Goal: Task Accomplishment & Management: Complete application form

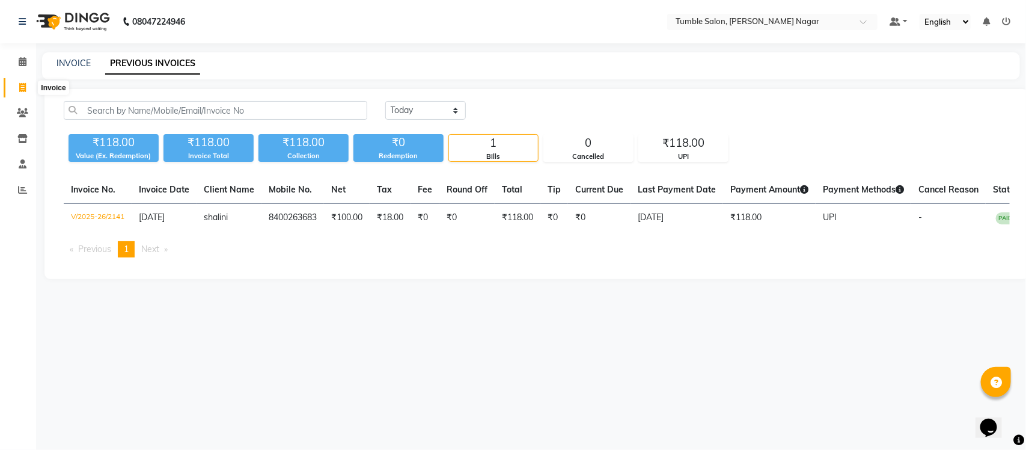
click at [18, 79] on link "Invoice" at bounding box center [18, 88] width 29 height 20
select select "service"
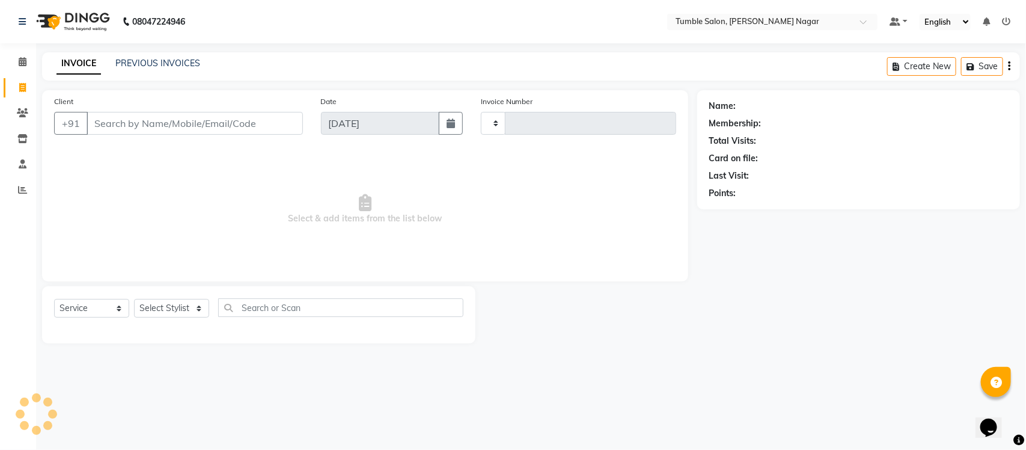
type input "2142"
select select "8207"
click at [21, 193] on icon at bounding box center [22, 189] width 9 height 9
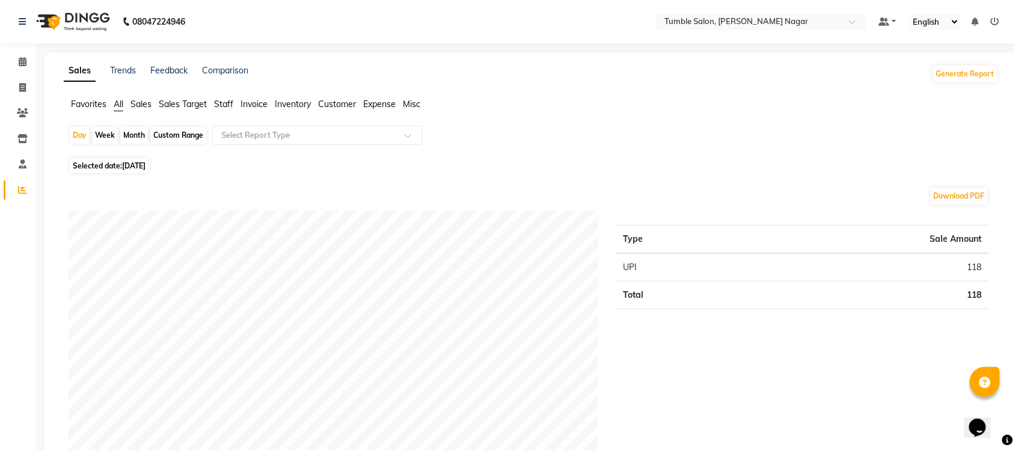
click at [212, 103] on ul "Favorites All Sales Sales Target Staff Invoice Inventory Customer Expense Misc" at bounding box center [531, 104] width 935 height 13
click at [224, 99] on span "Staff" at bounding box center [223, 104] width 19 height 11
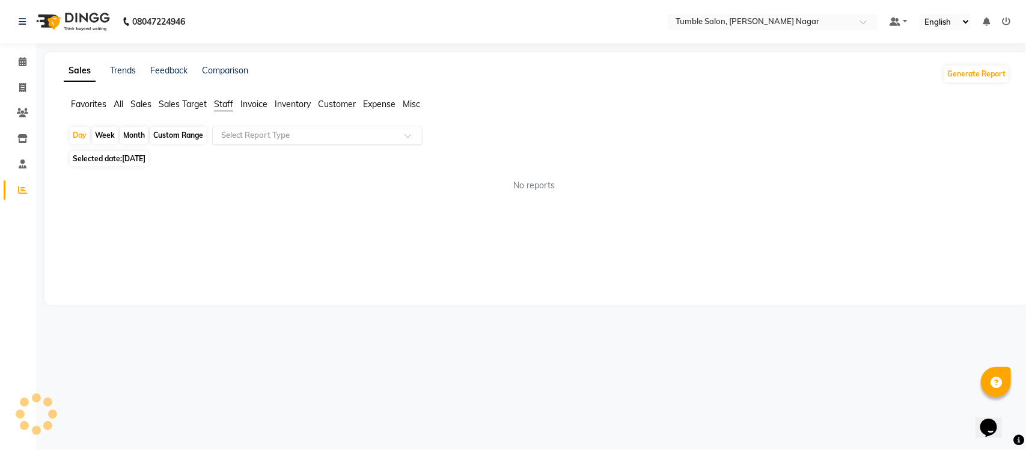
click at [245, 132] on input "text" at bounding box center [305, 135] width 173 height 12
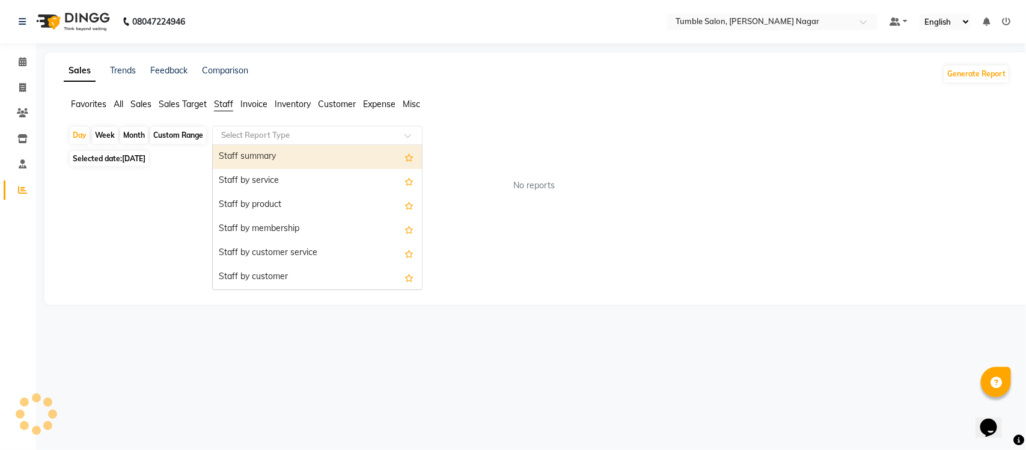
click at [236, 153] on div "Staff summary" at bounding box center [317, 157] width 209 height 24
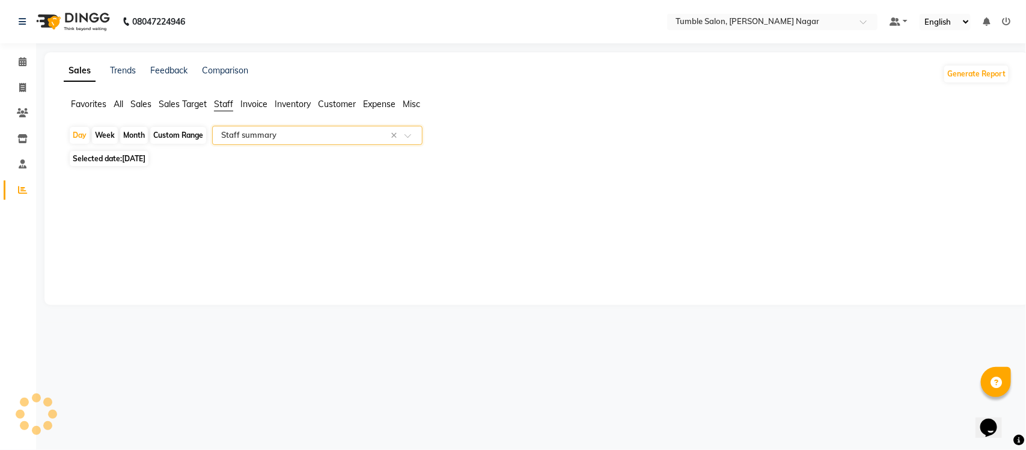
click at [112, 158] on span "Selected date: 03-09-2025" at bounding box center [109, 158] width 79 height 15
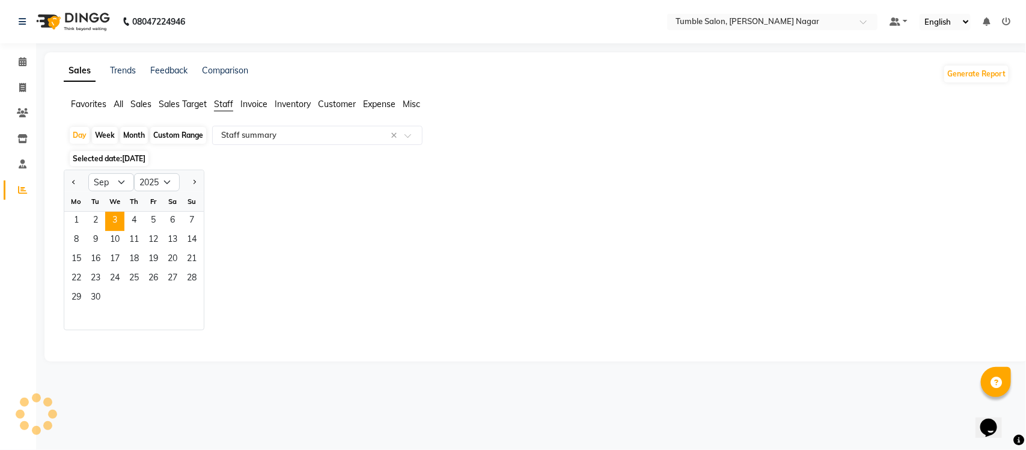
select select "full_report"
select select "csv"
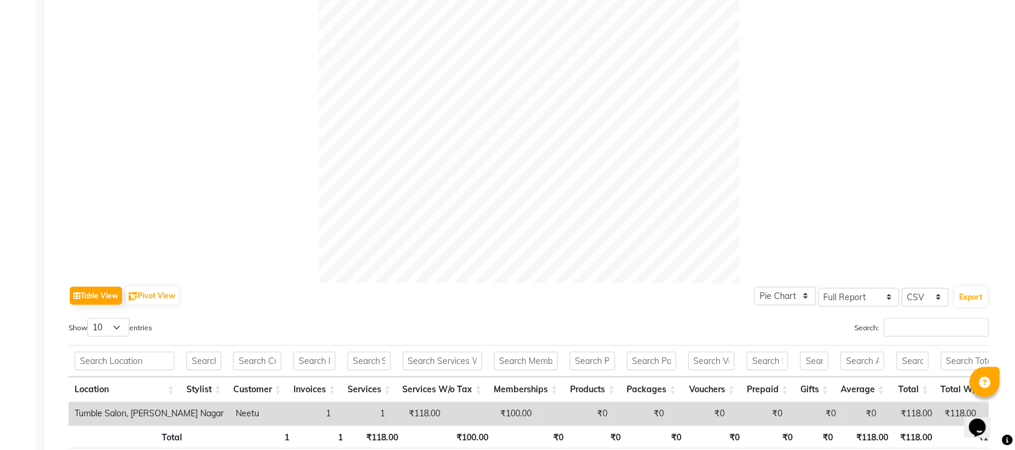
scroll to position [421, 0]
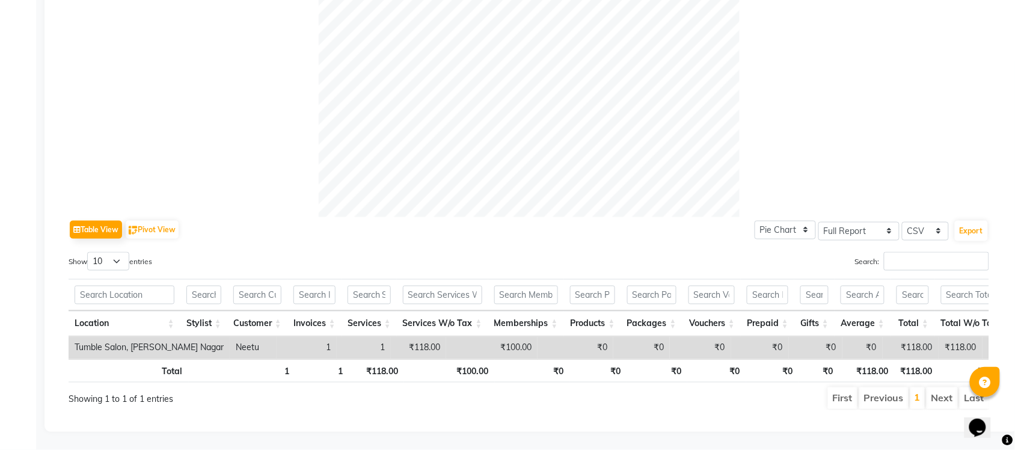
drag, startPoint x: 1007, startPoint y: 261, endPoint x: 968, endPoint y: 103, distance: 163.4
click at [968, 103] on div "Sales Trends Feedback Comparison Generate Report Favorites All Sales Sales Targ…" at bounding box center [530, 43] width 973 height 777
click at [914, 154] on div at bounding box center [529, 6] width 920 height 421
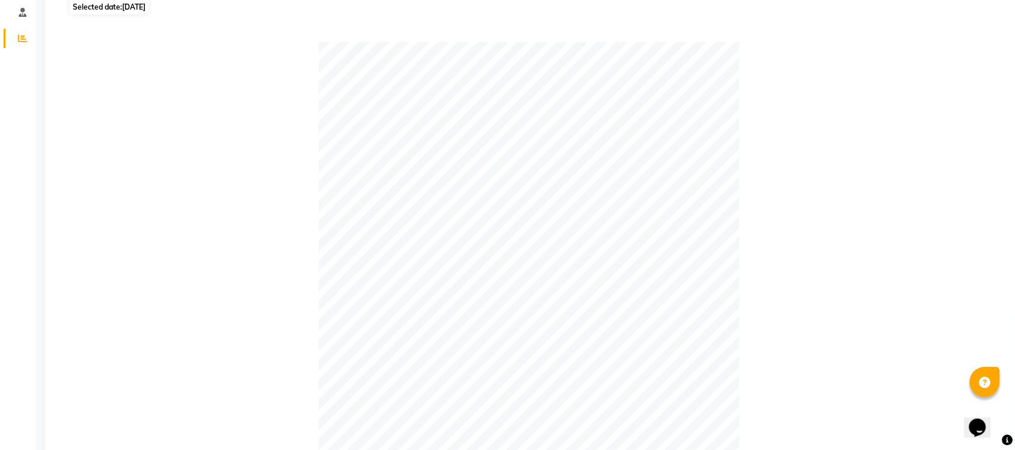
scroll to position [0, 0]
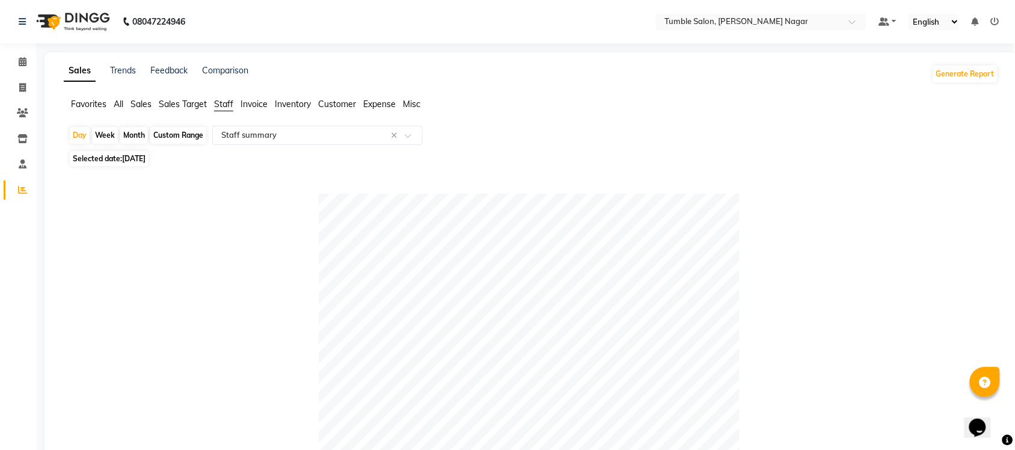
click at [118, 160] on span "Selected date: 03-09-2025" at bounding box center [109, 158] width 79 height 15
select select "9"
select select "2025"
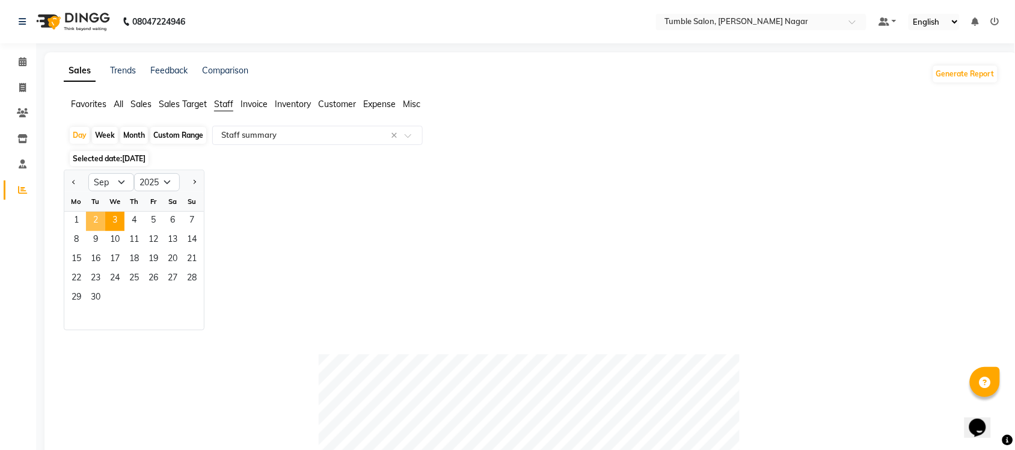
click at [91, 215] on span "2" at bounding box center [95, 221] width 19 height 19
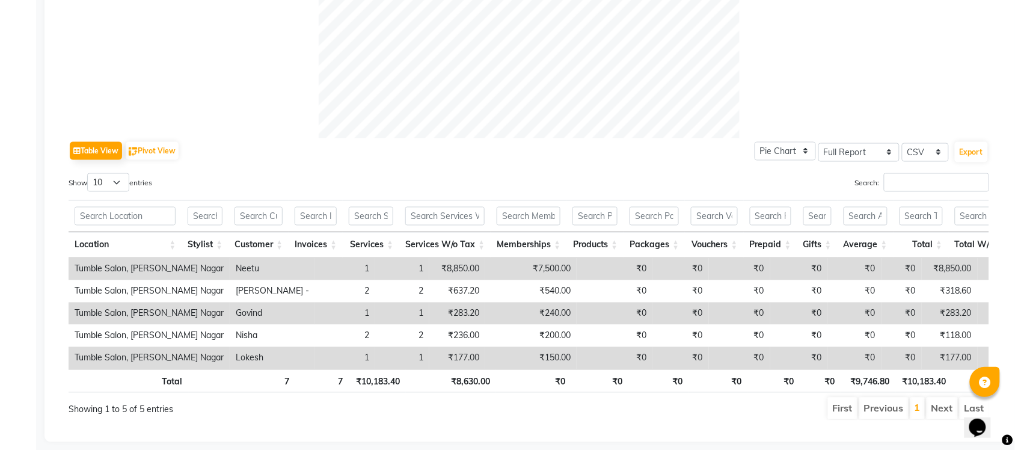
scroll to position [478, 0]
drag, startPoint x: 976, startPoint y: 154, endPoint x: 963, endPoint y: 147, distance: 14.2
click at [972, 153] on button "Export" at bounding box center [970, 150] width 33 height 20
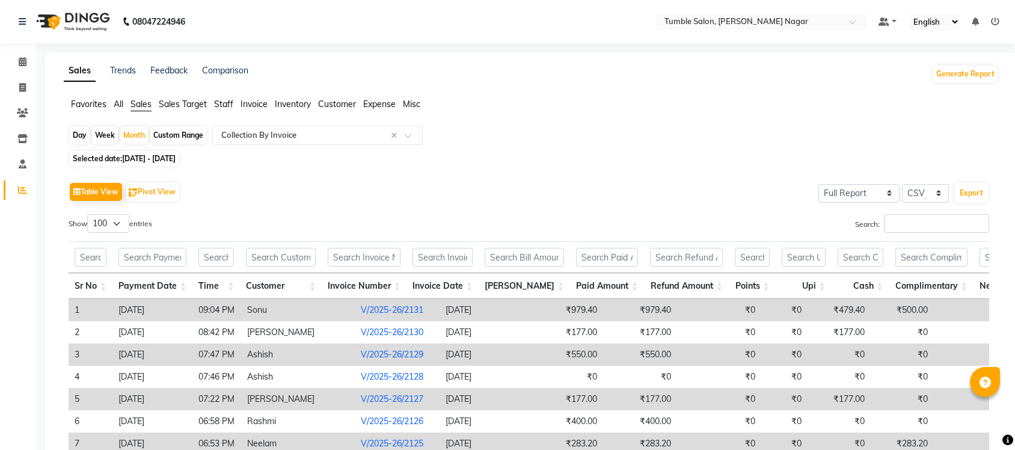
select select "full_report"
select select "csv"
select select "100"
click at [19, 63] on icon at bounding box center [23, 61] width 8 height 9
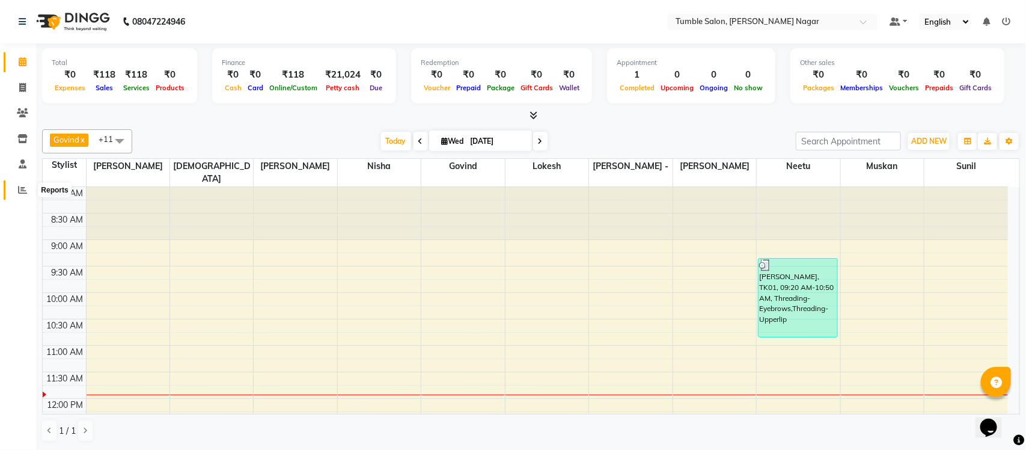
click at [16, 188] on span at bounding box center [22, 190] width 21 height 14
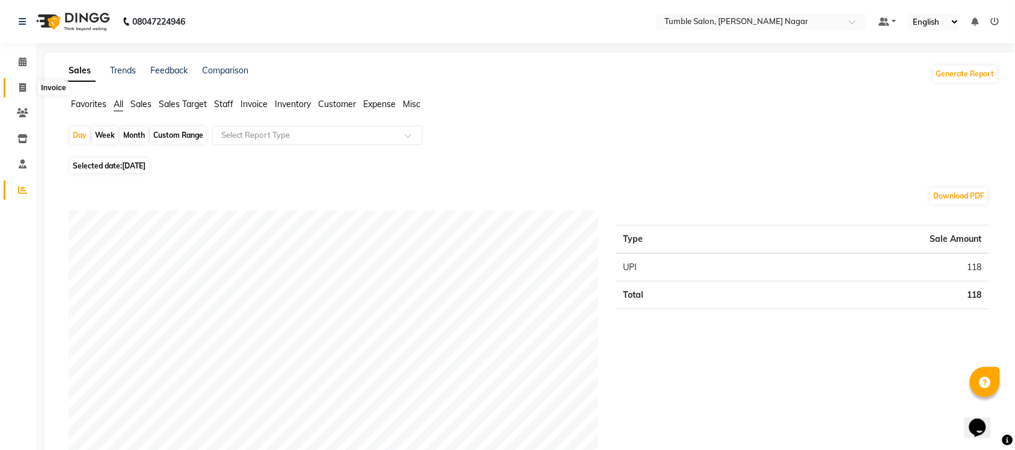
click at [15, 90] on span at bounding box center [22, 88] width 21 height 14
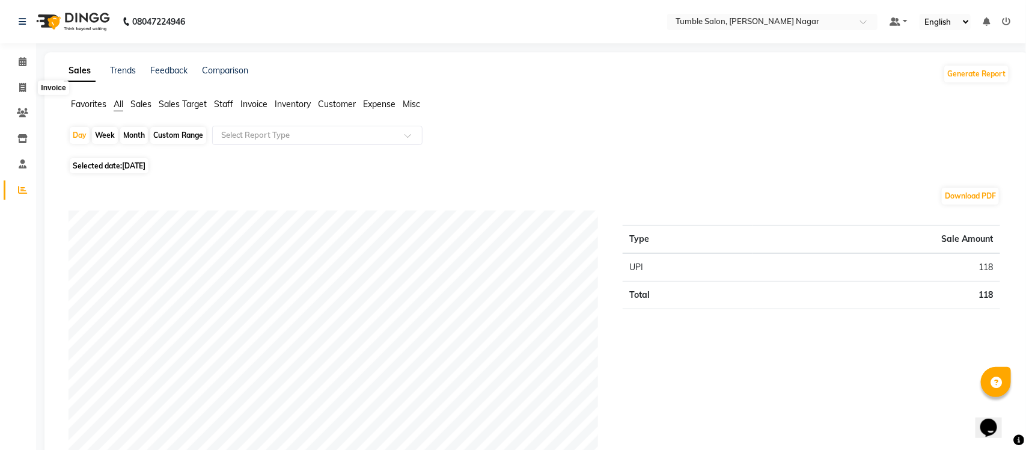
select select "8207"
select select "service"
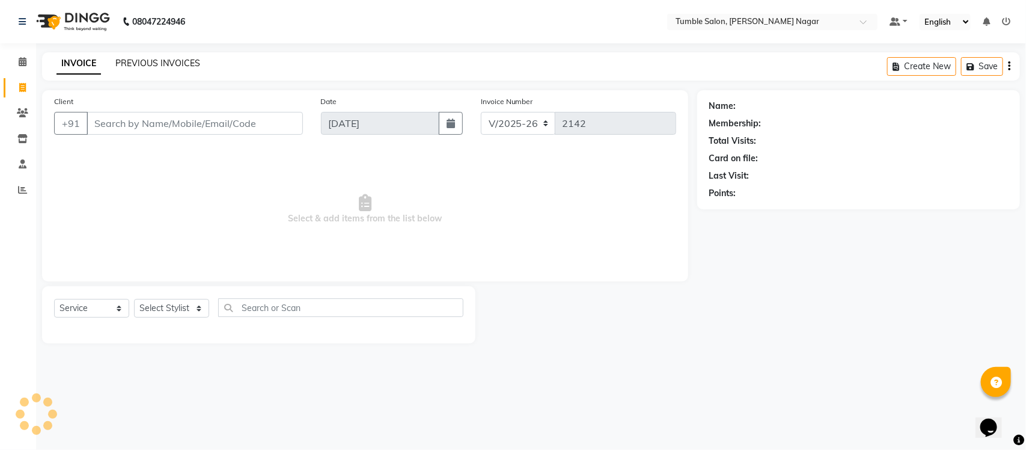
click at [151, 59] on link "PREVIOUS INVOICES" at bounding box center [157, 63] width 85 height 11
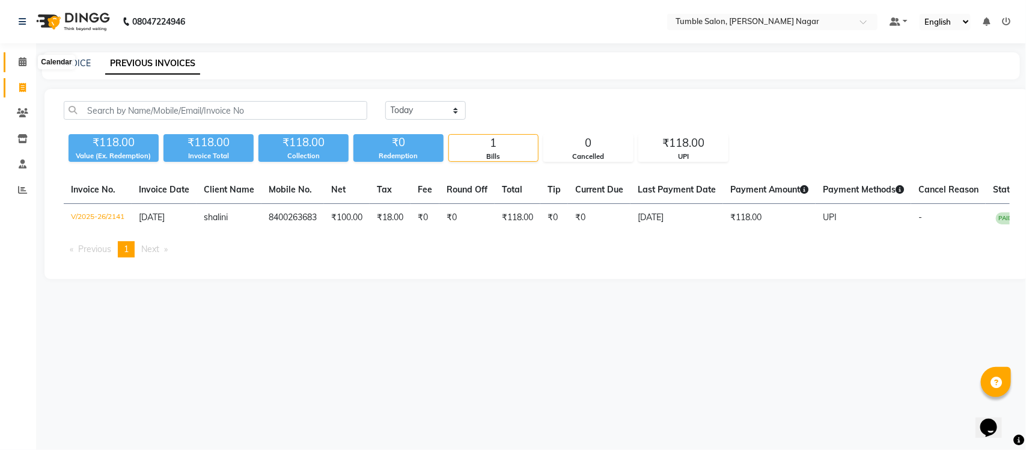
click at [16, 64] on span at bounding box center [22, 62] width 21 height 14
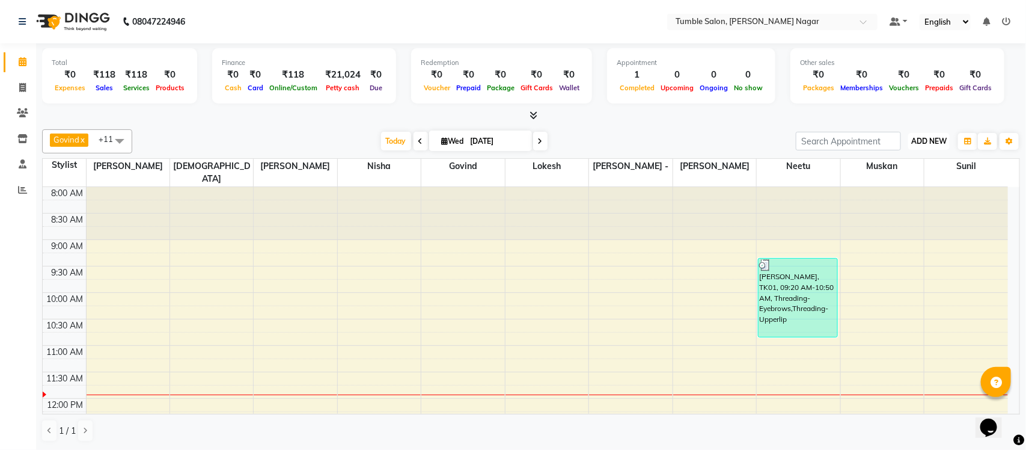
click at [917, 137] on span "ADD NEW" at bounding box center [928, 140] width 35 height 9
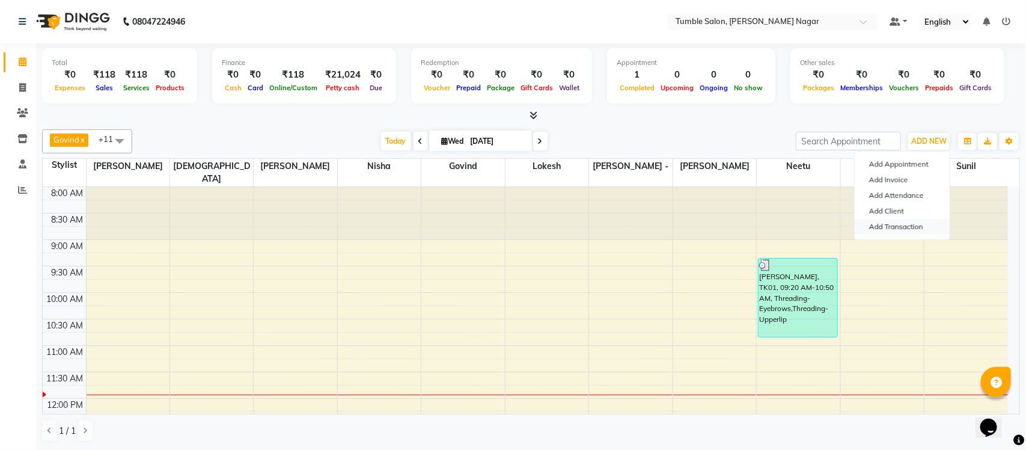
click at [879, 225] on link "Add Transaction" at bounding box center [902, 227] width 95 height 16
select select "direct"
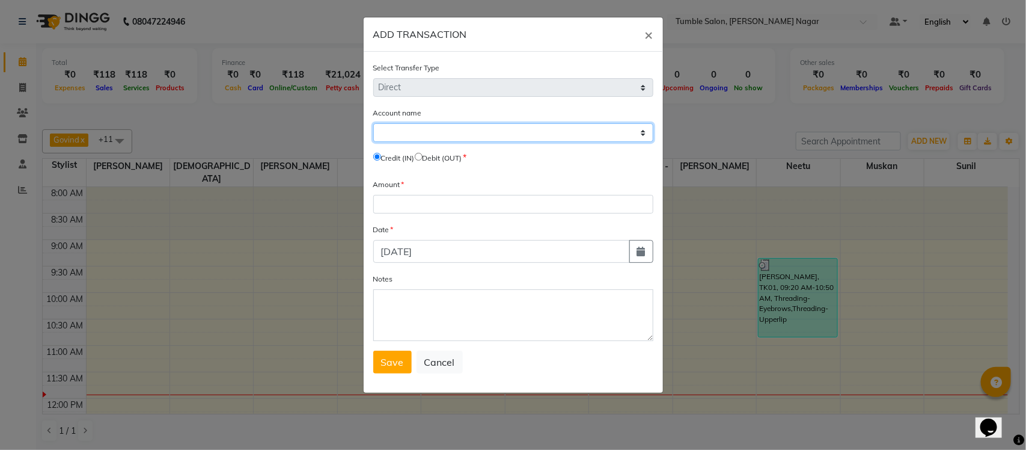
click at [443, 131] on select "Select [PERSON_NAME] Cash Default Account" at bounding box center [513, 132] width 280 height 19
select select "7335"
click at [373, 123] on select "Select [PERSON_NAME] Cash Default Account" at bounding box center [513, 132] width 280 height 19
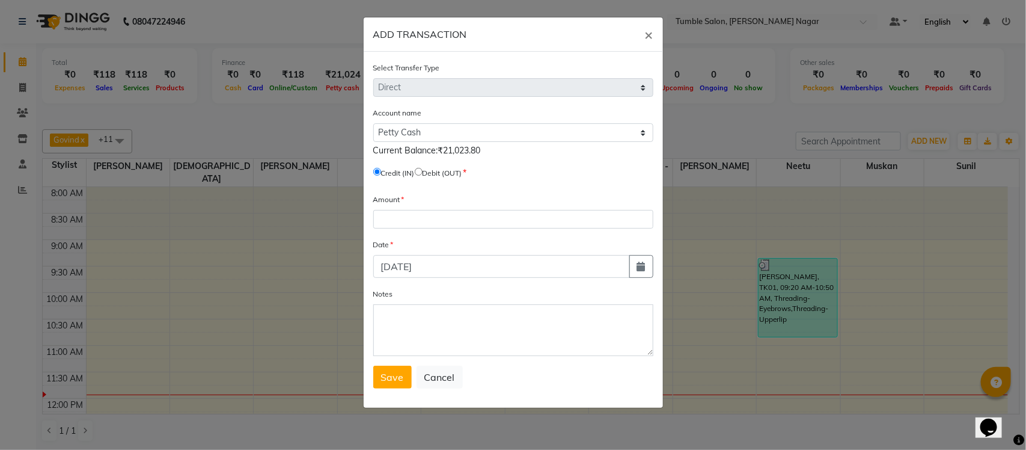
click at [423, 169] on input "radio" at bounding box center [419, 172] width 8 height 8
radio input "true"
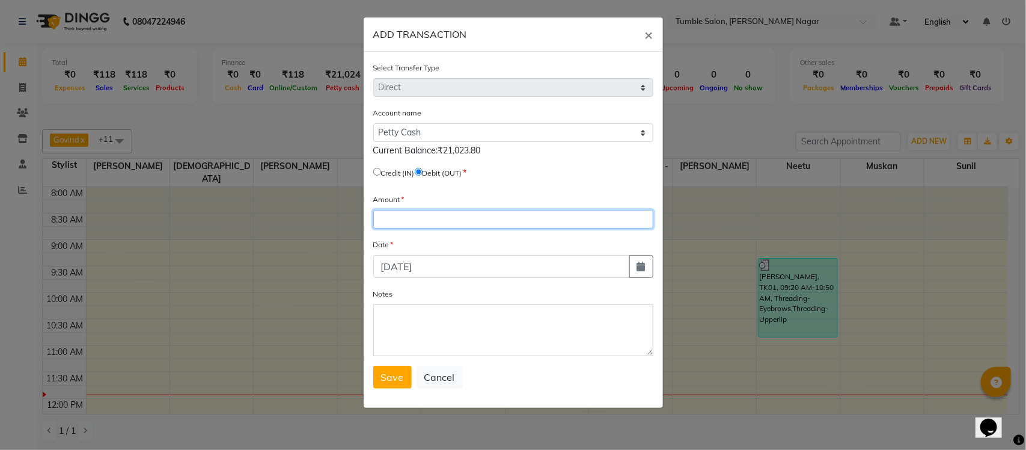
click at [436, 218] on input "number" at bounding box center [513, 219] width 280 height 19
type input "21023.80"
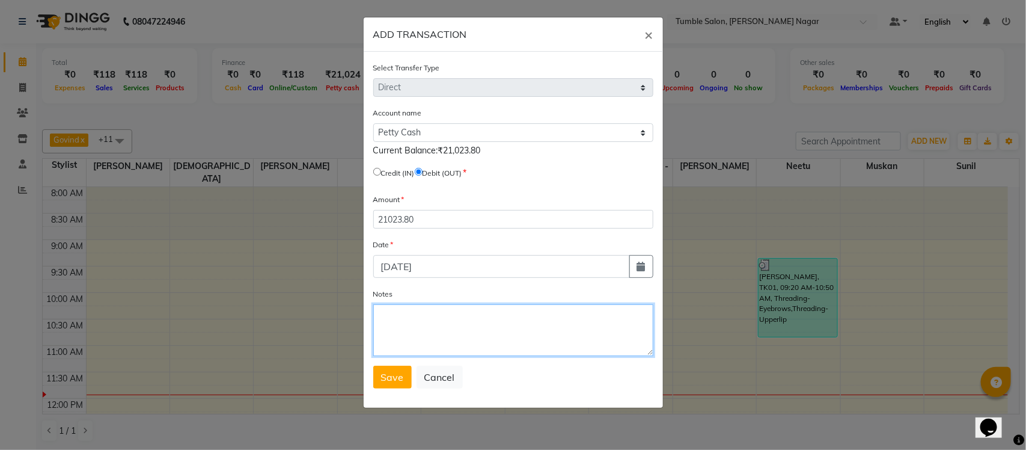
click at [478, 314] on textarea "Notes" at bounding box center [513, 330] width 280 height 52
type textarea "c"
type textarea "Cash Deposited to AHPL"
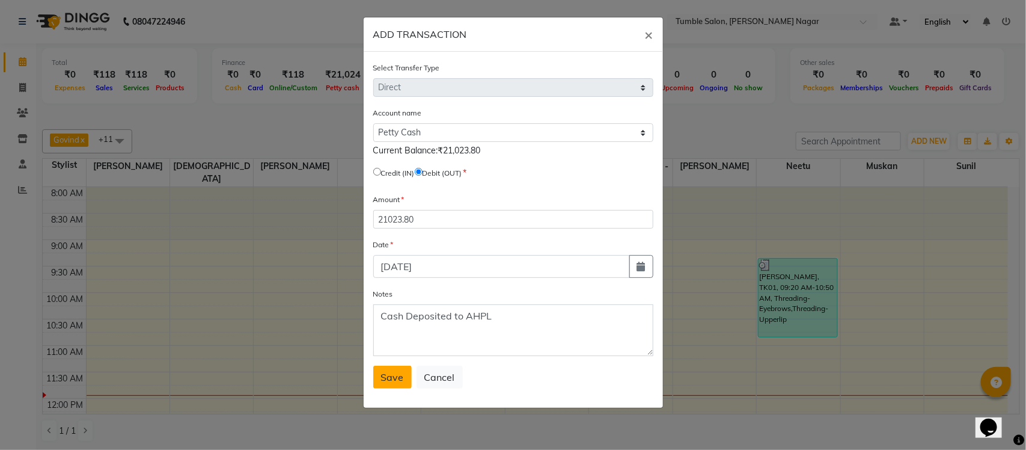
click at [399, 374] on span "Save" at bounding box center [392, 377] width 23 height 12
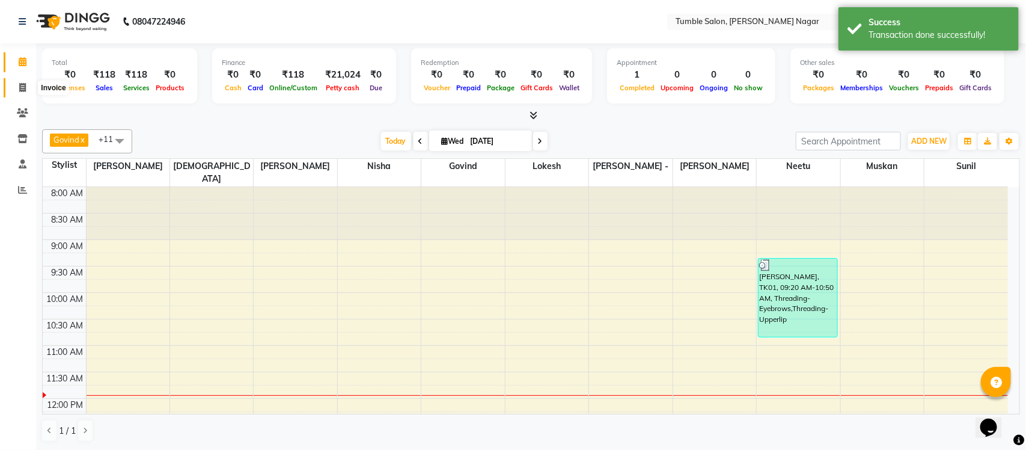
click at [24, 85] on icon at bounding box center [22, 87] width 7 height 9
select select "service"
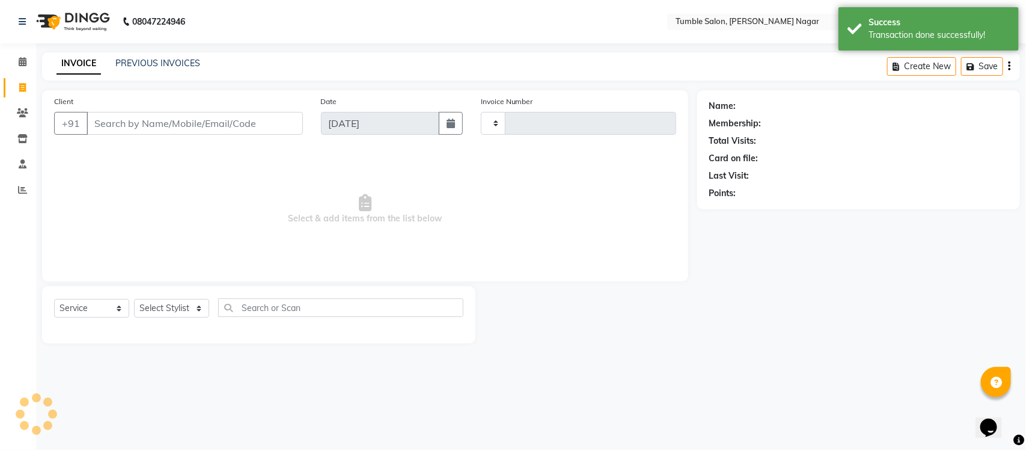
type input "2142"
select select "8207"
click at [19, 61] on icon at bounding box center [23, 61] width 8 height 9
